Goal: Information Seeking & Learning: Learn about a topic

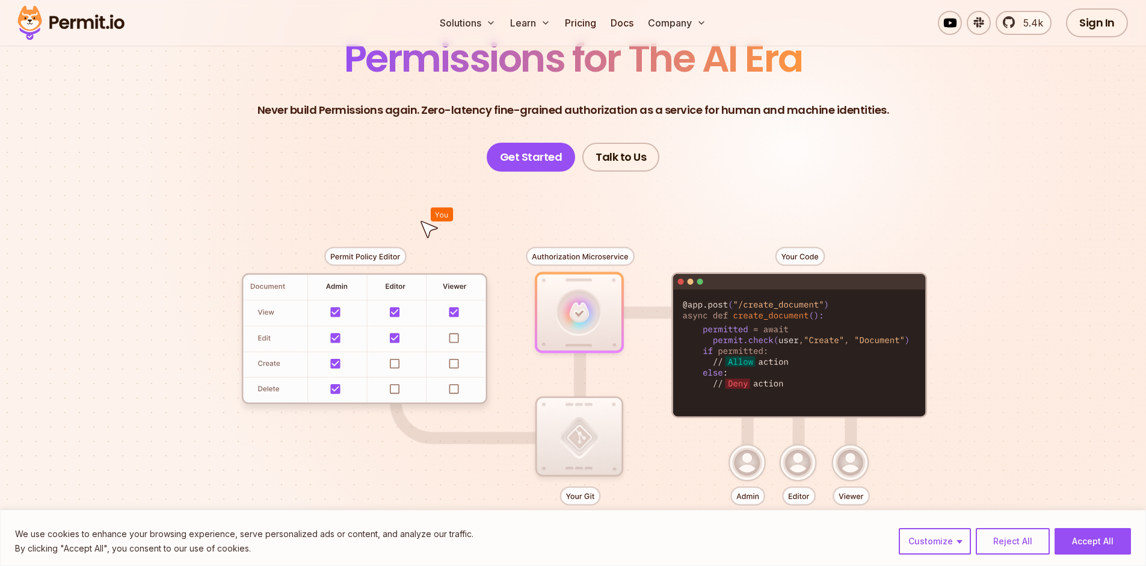
scroll to position [72, 0]
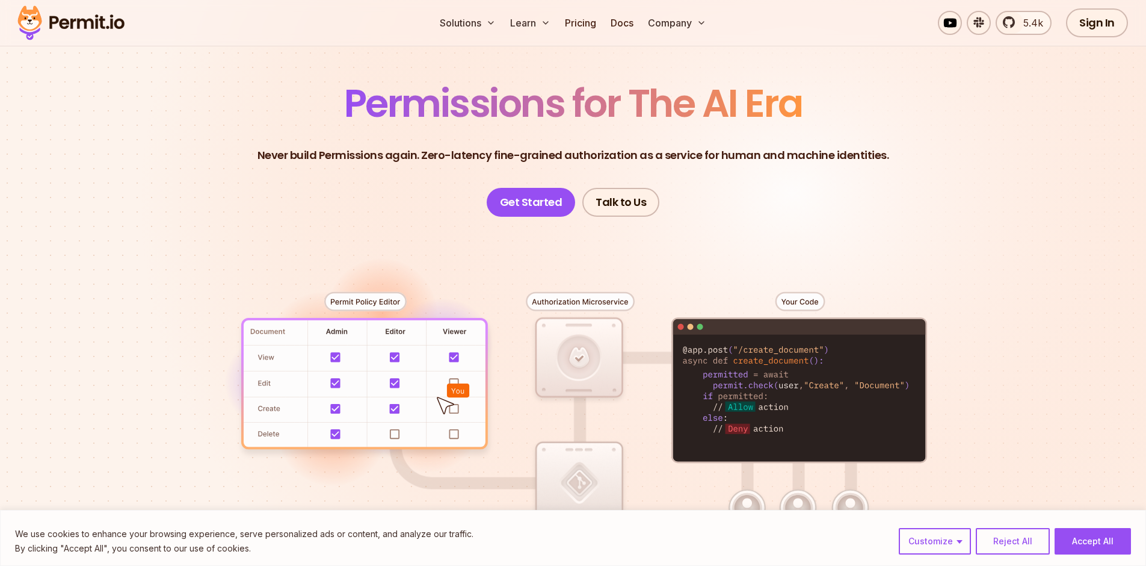
click at [375, 302] on div at bounding box center [573, 438] width 842 height 443
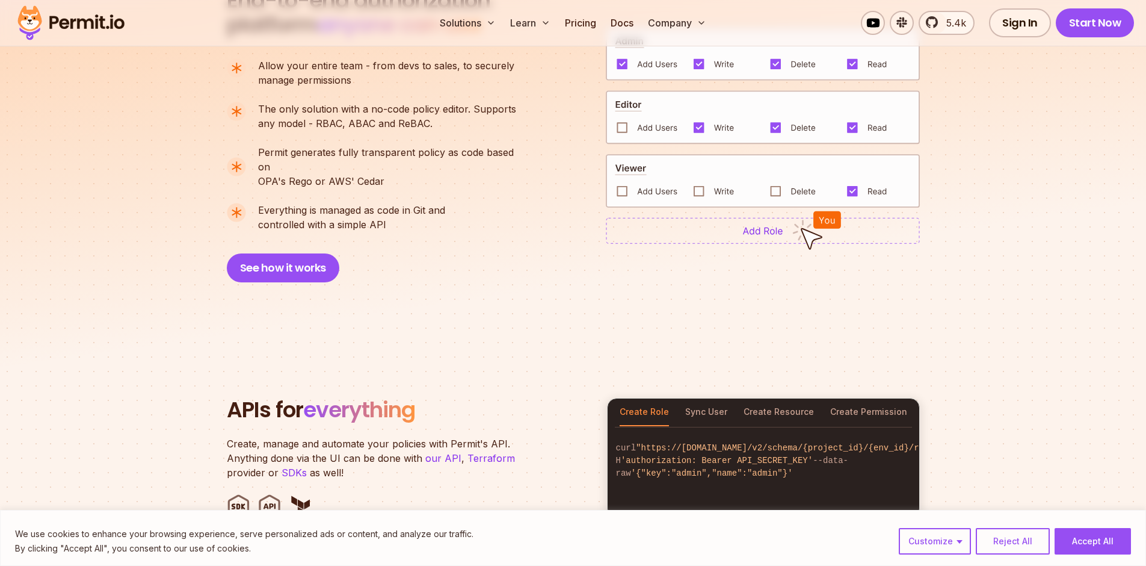
scroll to position [939, 0]
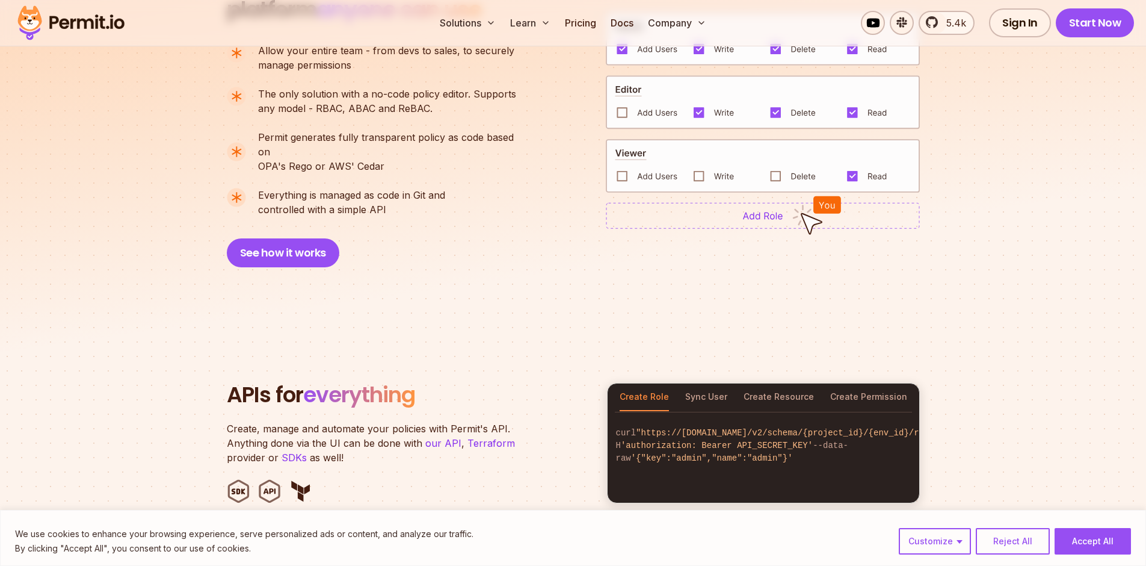
click at [762, 208] on img at bounding box center [763, 215] width 314 height 26
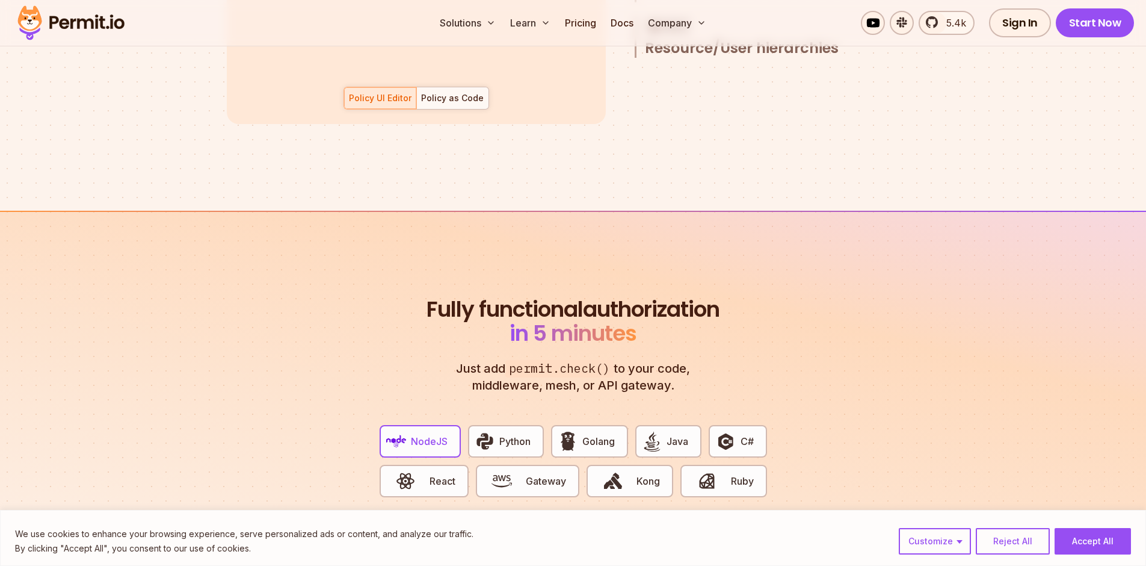
scroll to position [2166, 0]
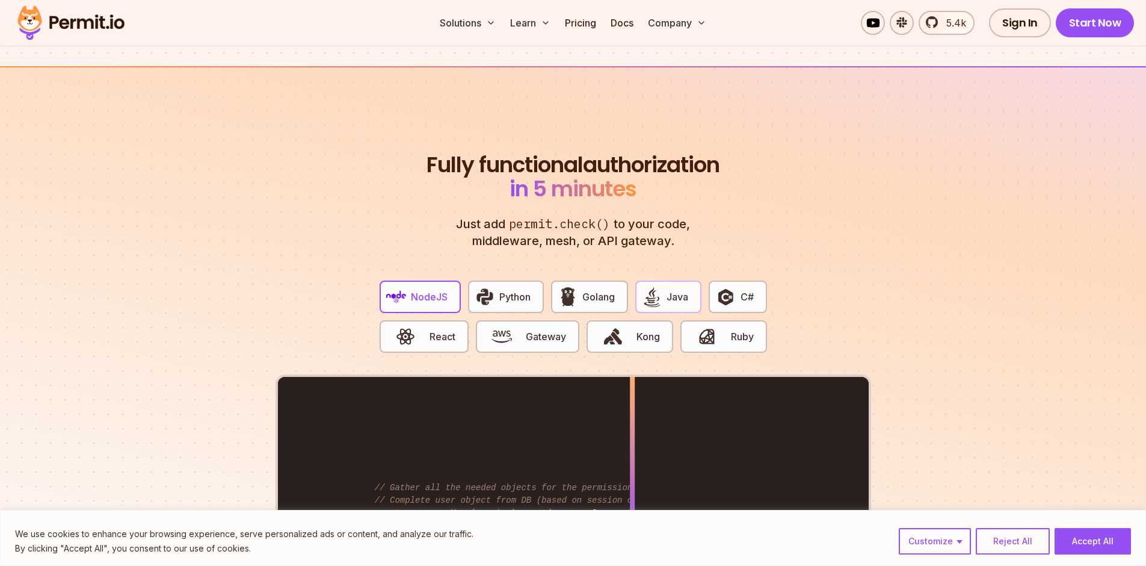
click at [671, 289] on span "Java" at bounding box center [678, 296] width 22 height 14
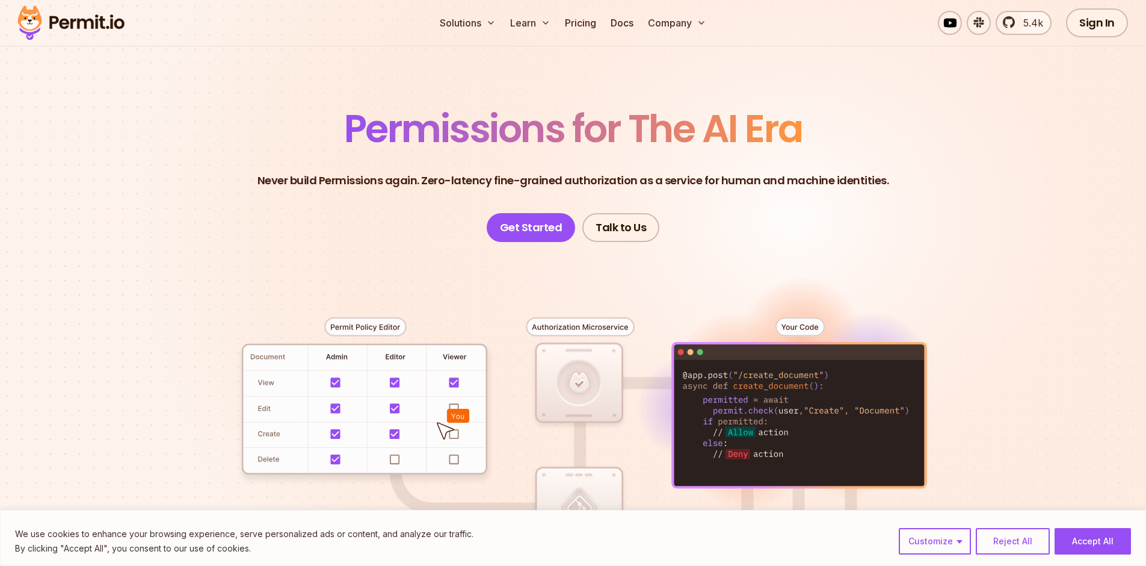
scroll to position [0, 0]
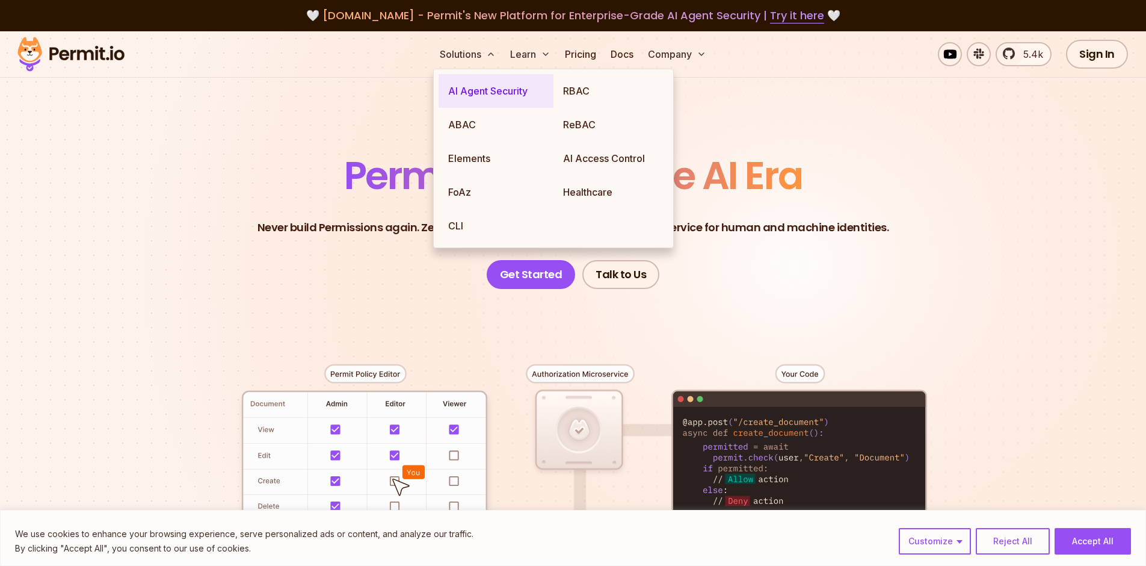
click at [491, 92] on link "AI Agent Security" at bounding box center [496, 91] width 115 height 34
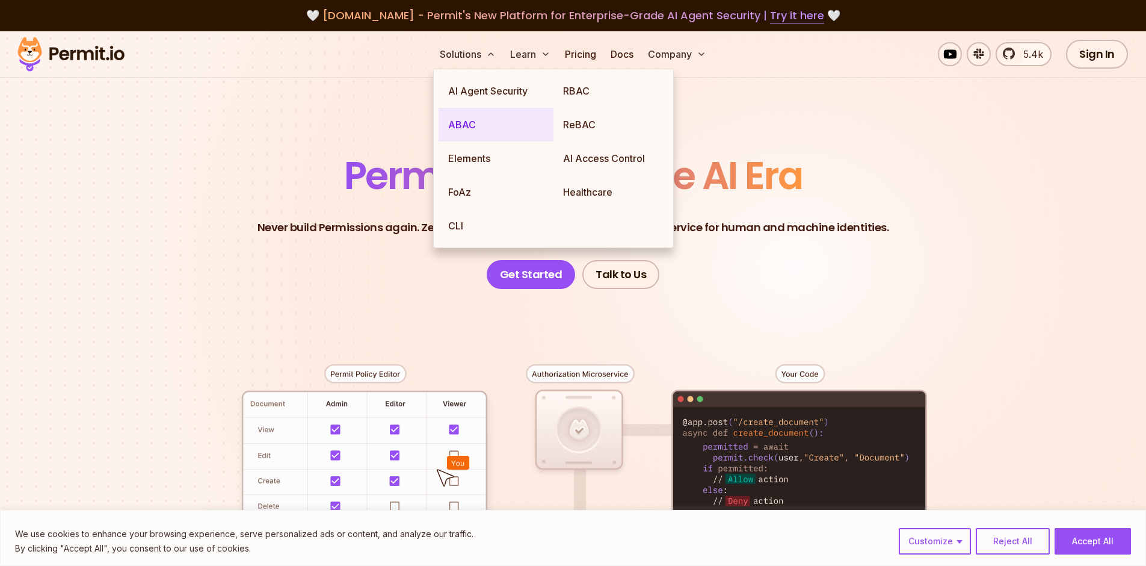
click at [485, 124] on link "ABAC" at bounding box center [496, 125] width 115 height 34
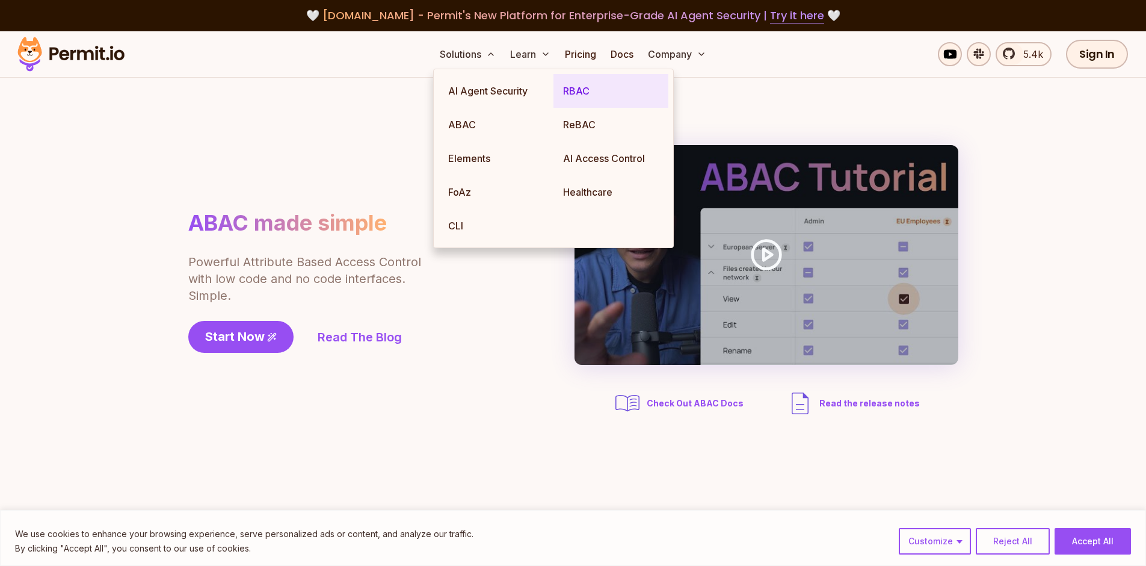
click at [587, 90] on link "RBAC" at bounding box center [610, 91] width 115 height 34
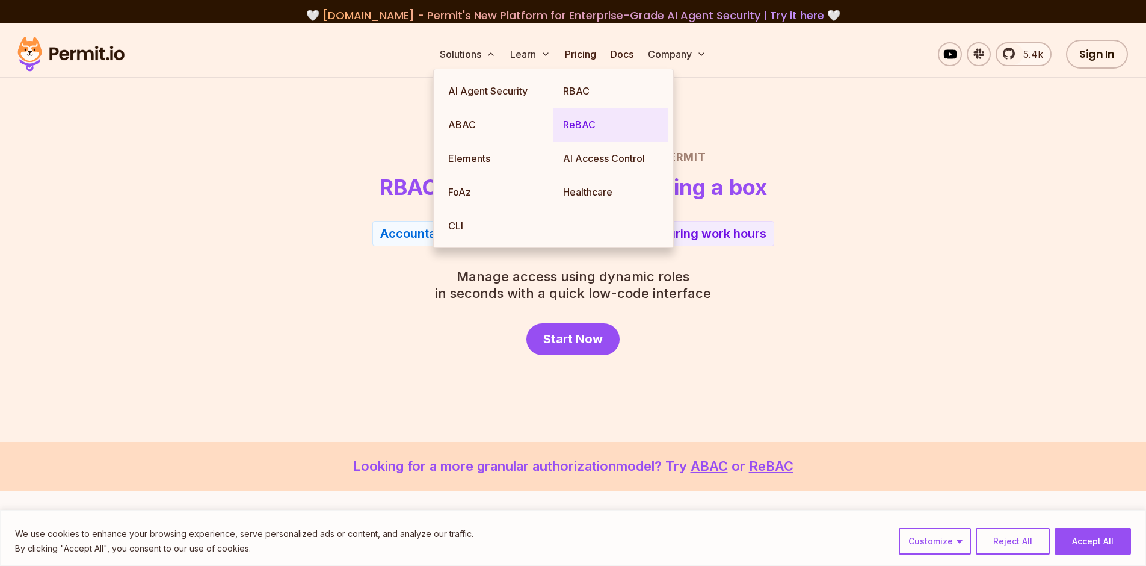
click at [593, 124] on link "ReBAC" at bounding box center [610, 125] width 115 height 34
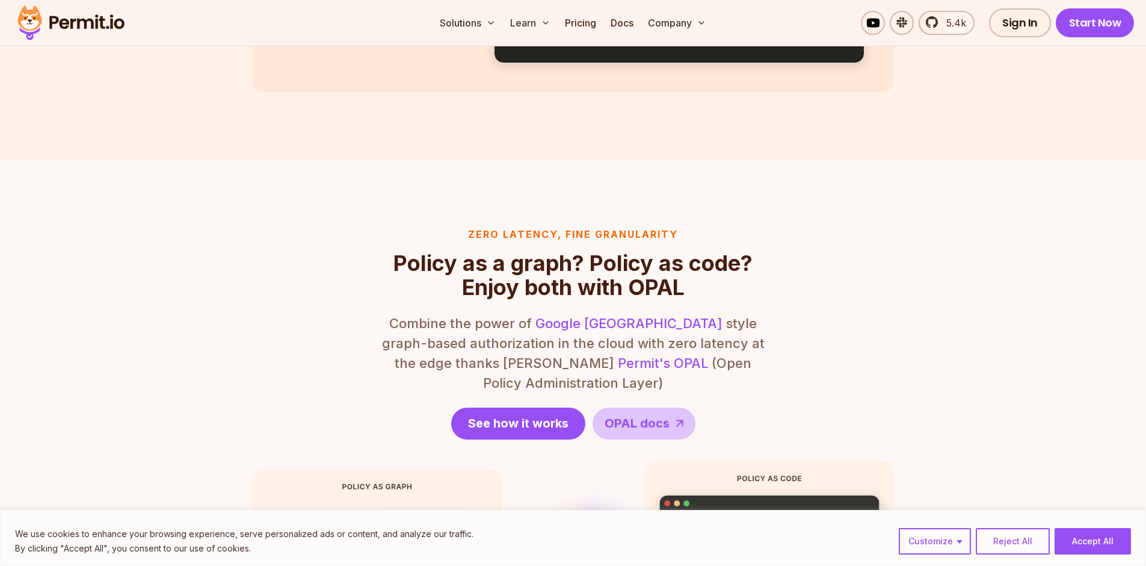
scroll to position [1083, 0]
